Goal: Task Accomplishment & Management: Manage account settings

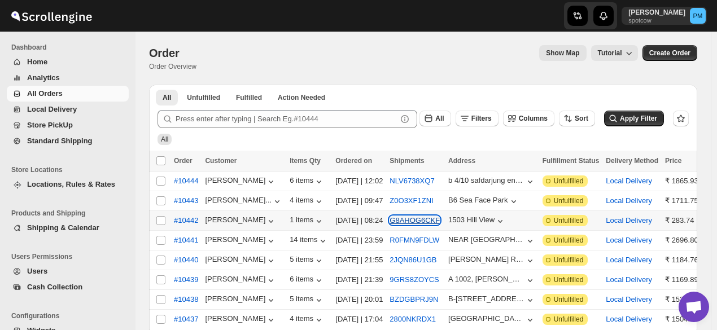
click at [407, 218] on button "G8AHOG6CKF" at bounding box center [415, 220] width 50 height 8
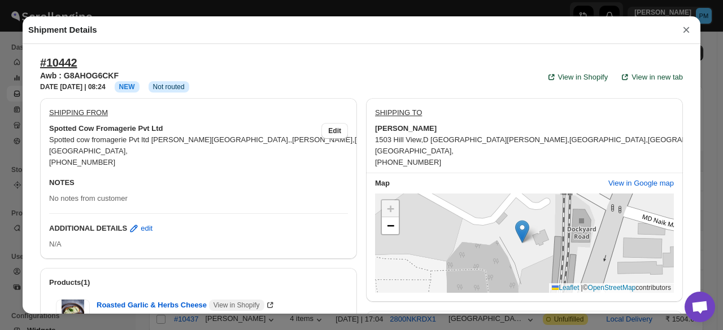
scroll to position [383, 0]
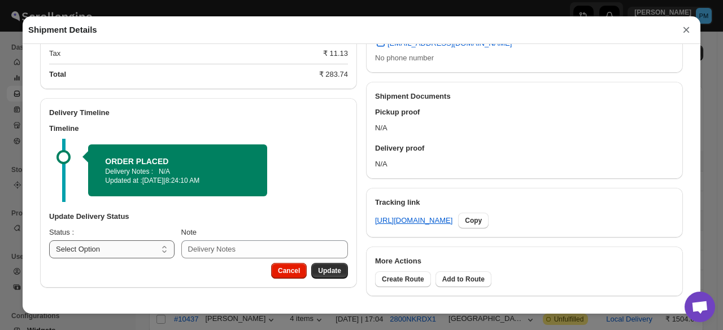
click at [134, 250] on select "Select Option PICKED UP OUT FOR DELIVERY RESCHEDULE DELIVERED CANCELLED" at bounding box center [111, 250] width 125 height 18
select select "PICKED_UP"
click at [49, 241] on select "Select Option PICKED UP OUT FOR DELIVERY RESCHEDULE DELIVERED CANCELLED" at bounding box center [111, 250] width 125 height 18
click at [320, 276] on span "Pick Products" at bounding box center [318, 271] width 45 height 9
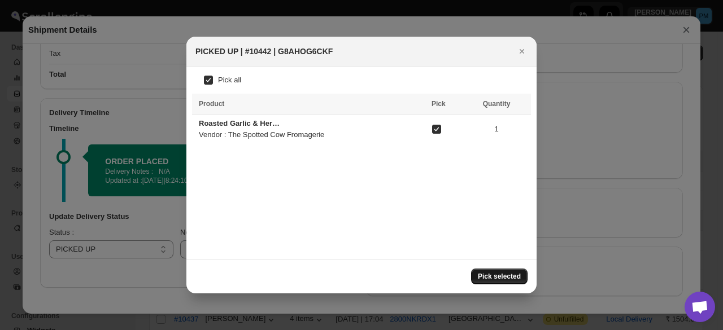
click at [506, 278] on span "Pick selected" at bounding box center [499, 276] width 43 height 9
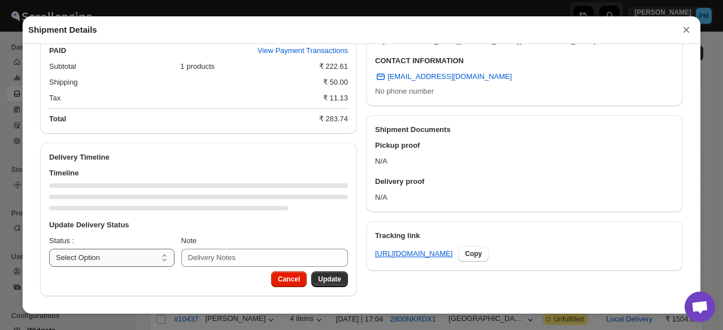
scroll to position [351, 0]
click at [152, 258] on div "Delivery Timeline Timeline Update Delivery Status Status : Select Option PICKED…" at bounding box center [198, 220] width 317 height 154
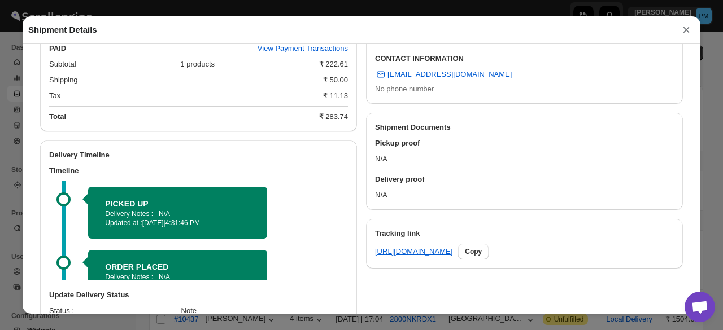
select select "OUT_FOR_DELIVERY"
click at [49, 321] on select "Select Option PICKED UP OUT FOR DELIVERY RESCHEDULE DELIVERED CANCELLED" at bounding box center [111, 328] width 125 height 18
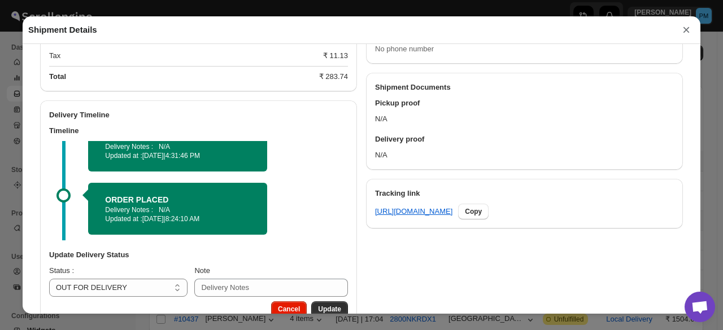
scroll to position [423, 0]
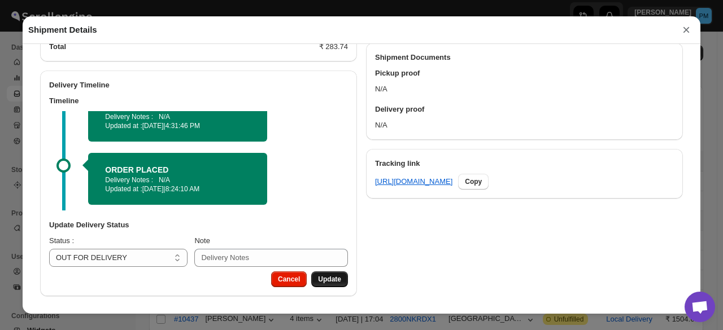
click at [325, 274] on button "Update" at bounding box center [329, 280] width 37 height 16
select select
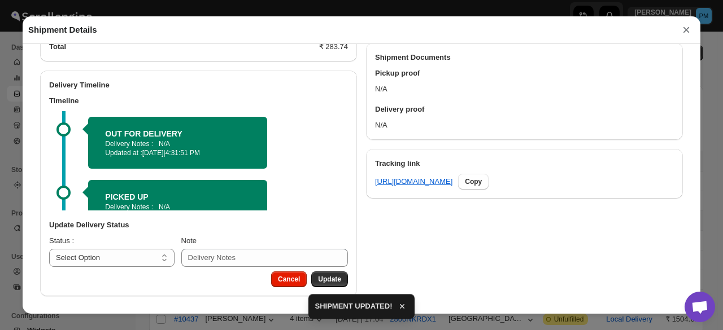
click at [688, 31] on button "×" at bounding box center [686, 30] width 17 height 16
